Goal: Information Seeking & Learning: Understand process/instructions

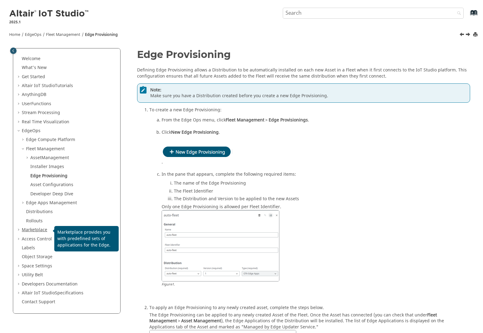
click at [38, 231] on link "Marketplace" at bounding box center [34, 230] width 25 height 6
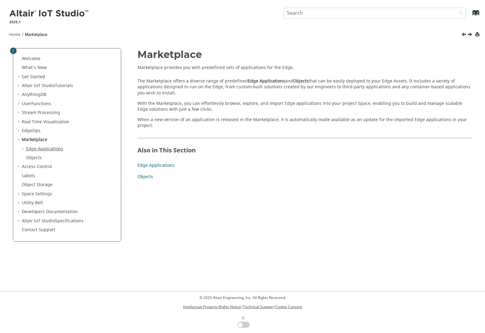
click at [38, 150] on link "Edge Applications" at bounding box center [44, 149] width 37 height 6
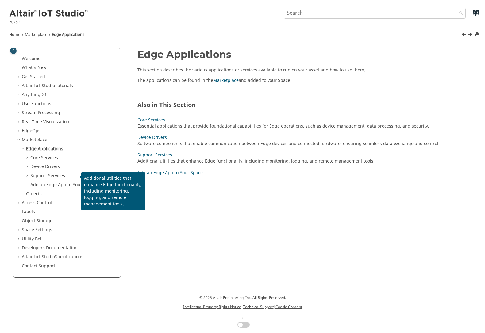
click at [36, 176] on link "Support Services" at bounding box center [47, 176] width 35 height 6
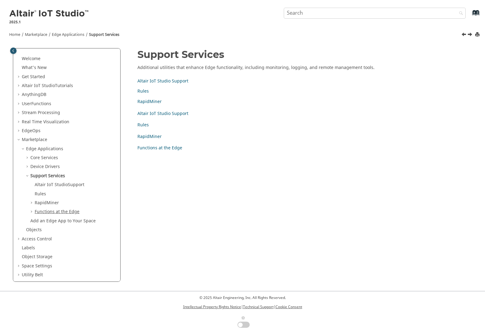
click at [45, 213] on link "Functions at the Edge" at bounding box center [57, 211] width 45 height 6
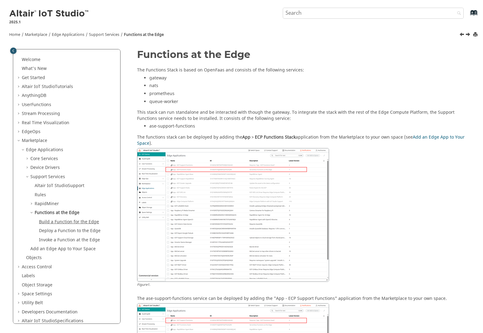
click at [84, 223] on link "Build a Function for the Edge" at bounding box center [69, 222] width 60 height 6
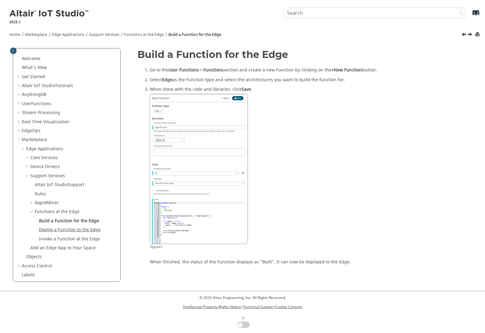
click at [78, 229] on link "Deploy a Function to the Edge" at bounding box center [70, 230] width 62 height 6
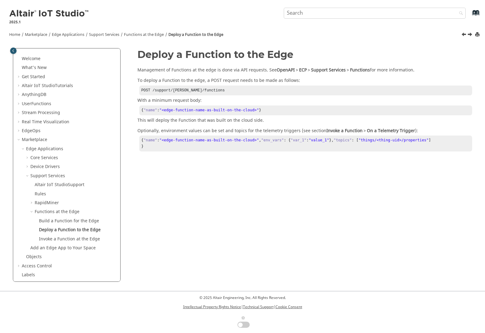
scroll to position [59, 0]
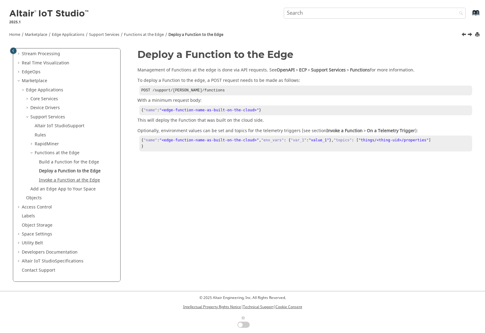
click at [59, 182] on link "Invoke a Function at the Edge" at bounding box center [69, 180] width 61 height 6
